Goal: Task Accomplishment & Management: Manage account settings

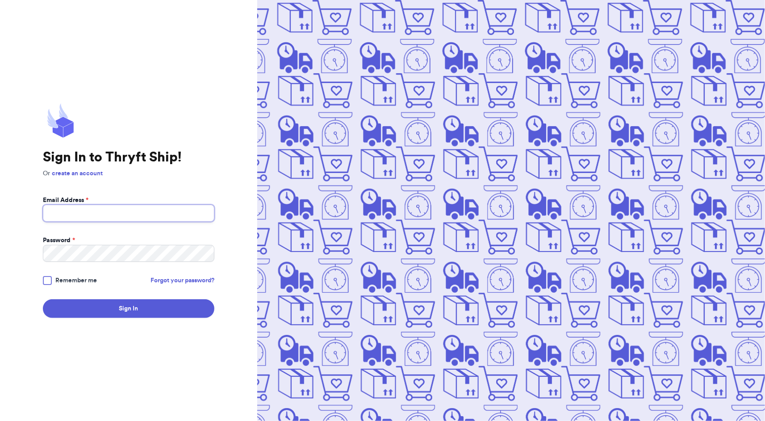
click at [134, 219] on input "Email Address *" at bounding box center [128, 213] width 171 height 17
type input "[EMAIL_ADDRESS][DOMAIN_NAME]"
click at [68, 280] on span "Remember me" at bounding box center [76, 280] width 42 height 9
click at [0, 0] on input "Remember me" at bounding box center [0, 0] width 0 height 0
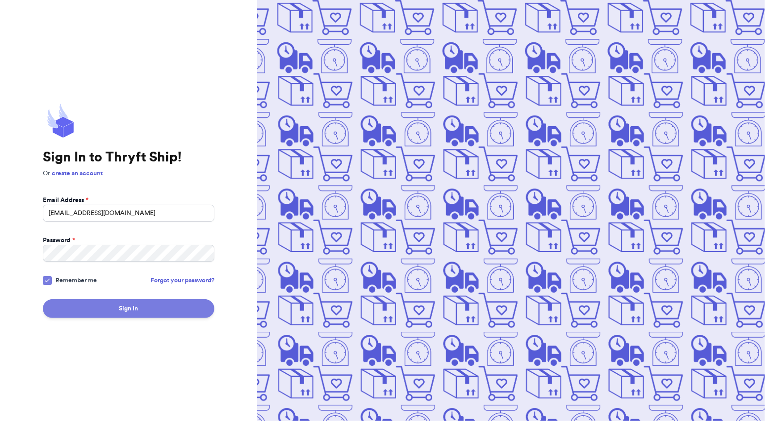
click at [117, 306] on button "Sign In" at bounding box center [128, 309] width 171 height 19
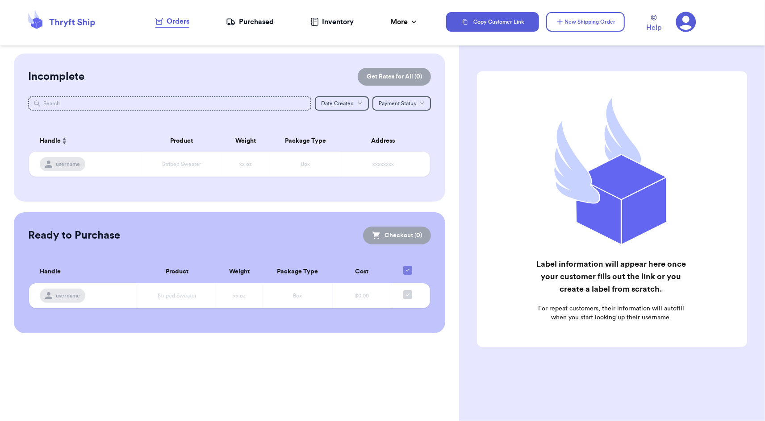
click at [690, 21] on icon at bounding box center [686, 22] width 20 height 20
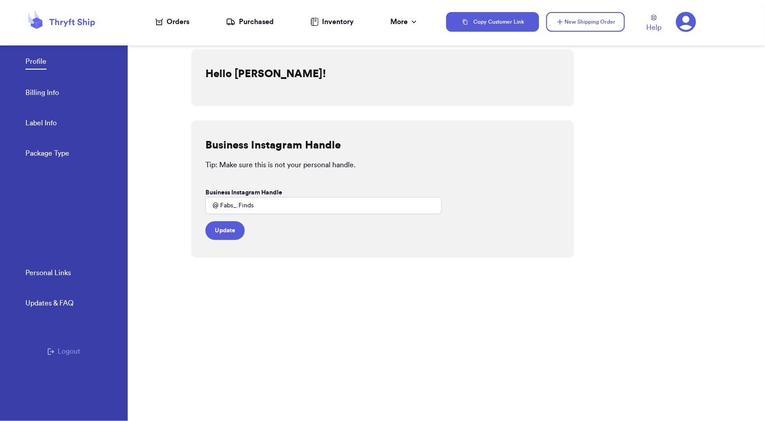
click at [50, 126] on link "Label Info" at bounding box center [40, 124] width 31 height 12
select select "SC"
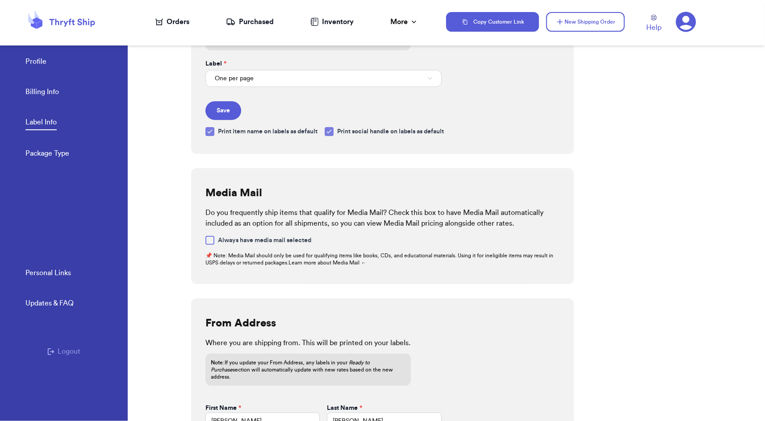
scroll to position [286, 0]
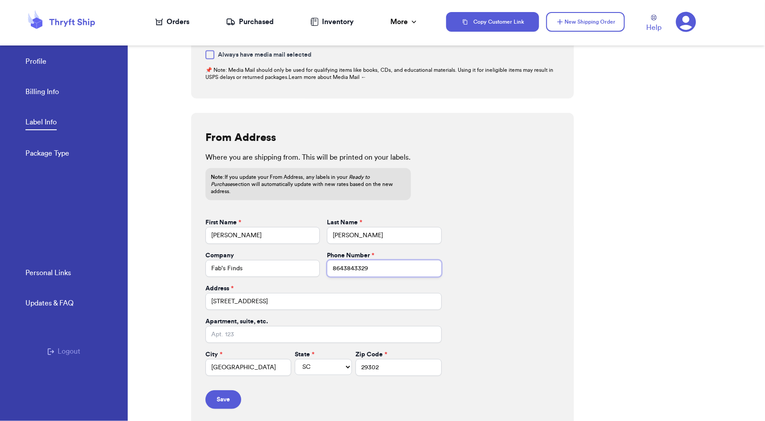
click at [345, 260] on input "8643843329" at bounding box center [384, 268] width 114 height 17
drag, startPoint x: 283, startPoint y: 293, endPoint x: 164, endPoint y: 301, distance: 119.0
click at [164, 301] on div "Profile Billing Info Label Info Package Type Personal Links Updates & FAQ Logou…" at bounding box center [382, 210] width 765 height 421
type input "3"
type input "[STREET_ADDRESS] Ext."
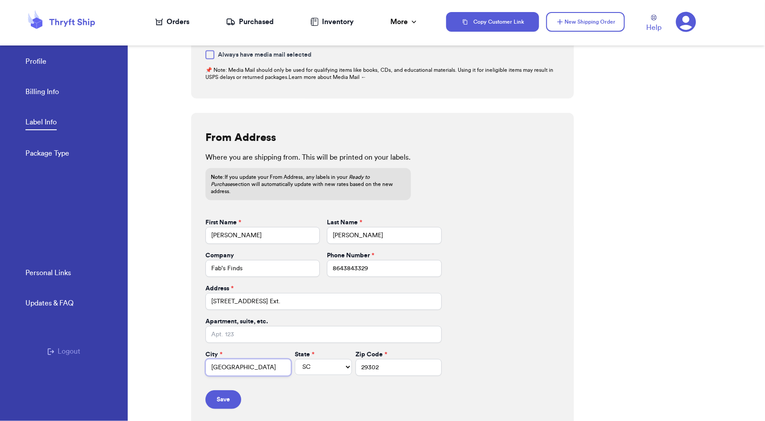
click at [261, 359] on input "[GEOGRAPHIC_DATA]" at bounding box center [248, 367] width 86 height 17
type input "Travelers Rest"
type input "29690"
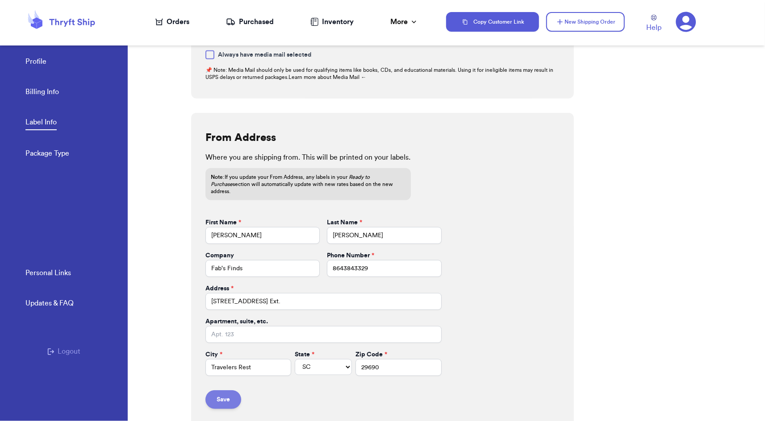
click at [222, 393] on button "Save" at bounding box center [223, 400] width 36 height 19
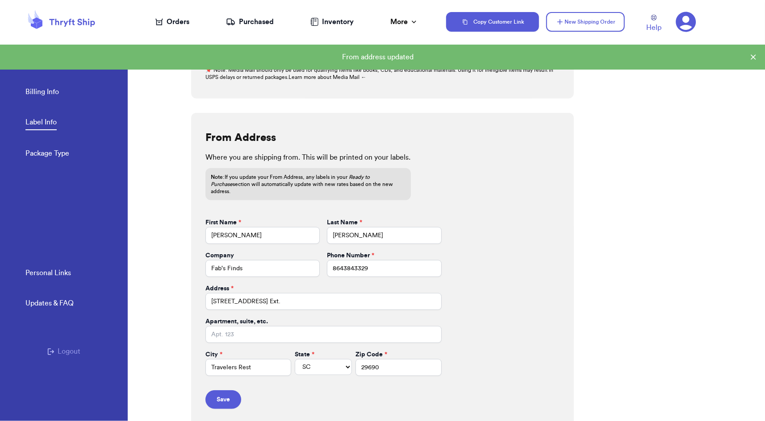
click at [67, 154] on link "Package Type" at bounding box center [47, 154] width 44 height 12
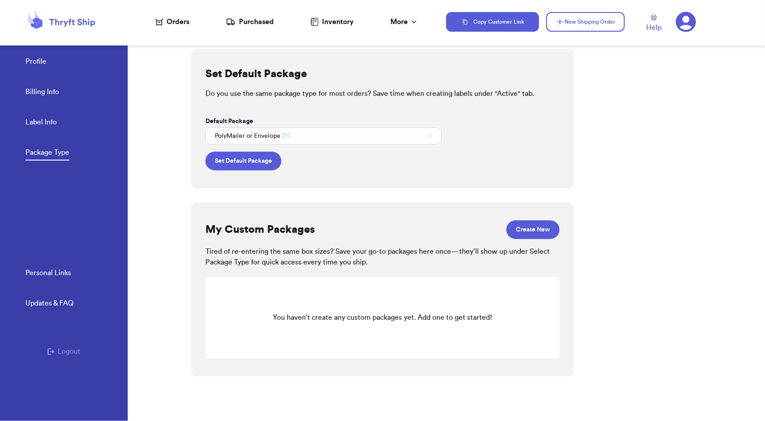
click at [35, 58] on link "Profile" at bounding box center [35, 62] width 21 height 12
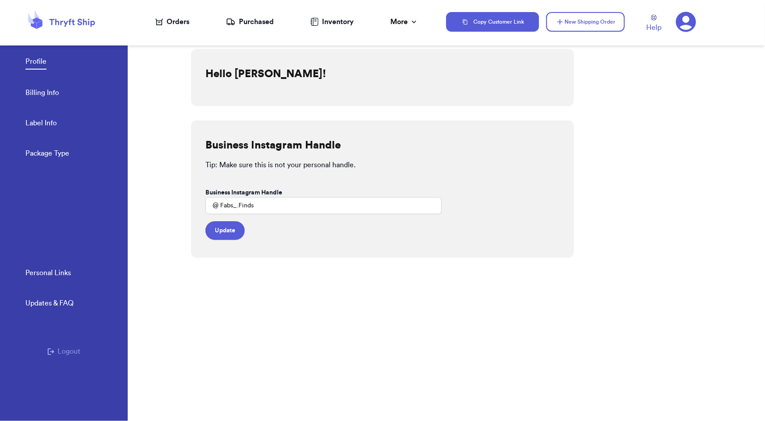
click at [50, 94] on link "Billing Info" at bounding box center [41, 93] width 33 height 12
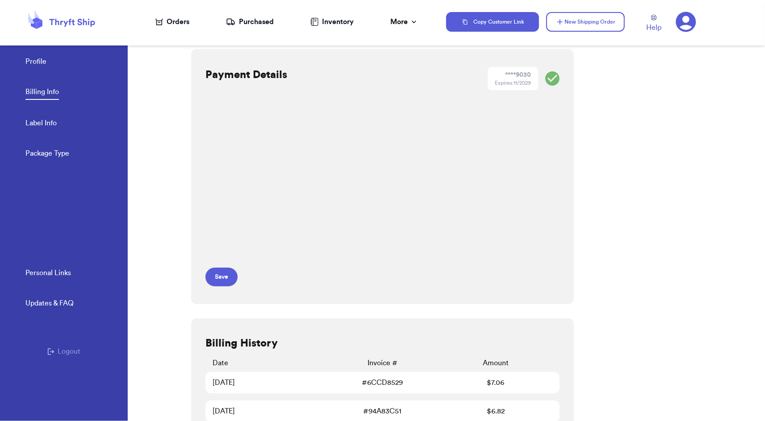
click at [166, 19] on div "Orders" at bounding box center [172, 22] width 34 height 11
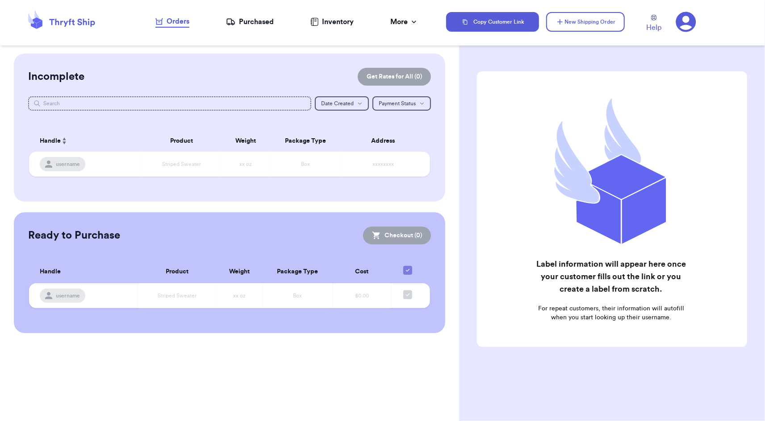
click at [254, 21] on div "Purchased" at bounding box center [250, 22] width 48 height 11
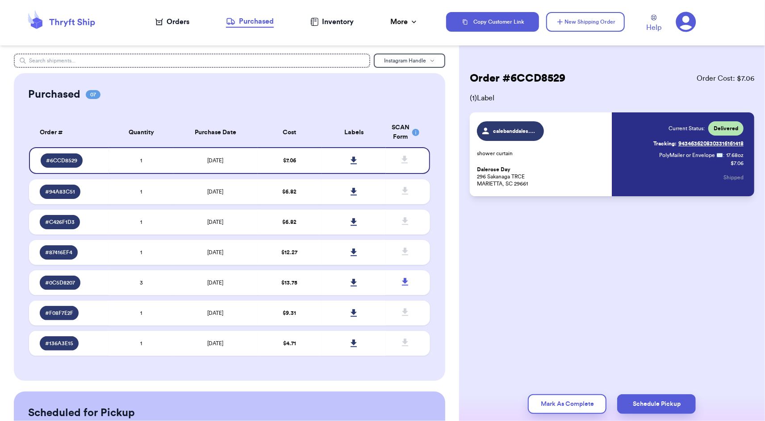
click at [327, 21] on div "Inventory" at bounding box center [331, 22] width 43 height 11
